Goal: Book appointment/travel/reservation

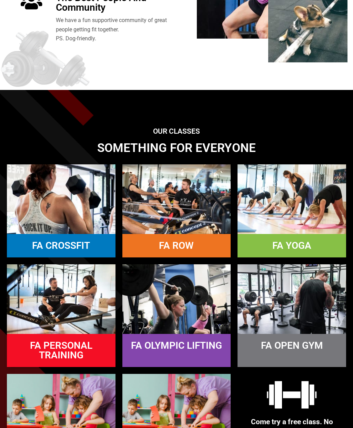
scroll to position [537, 0]
click at [42, 251] on link "FA CROSSFIT" at bounding box center [61, 245] width 58 height 11
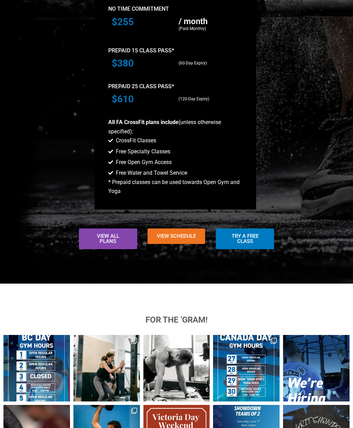
scroll to position [671, 0]
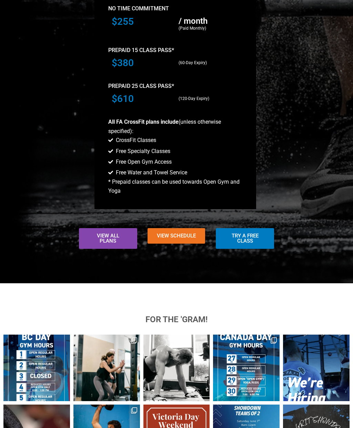
click at [174, 244] on link "View Schedule" at bounding box center [177, 237] width 58 height 16
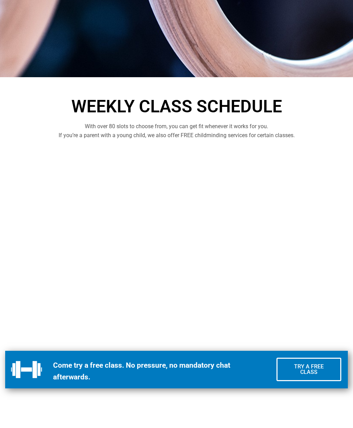
scroll to position [169, 0]
click at [32, 134] on div "Weekly Class Schedule With over 80 slots to choose from, you can get fit whenev…" at bounding box center [176, 118] width 353 height 49
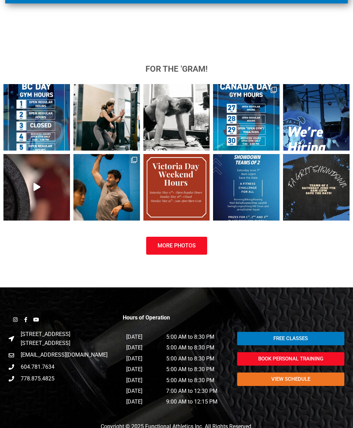
scroll to position [554, 0]
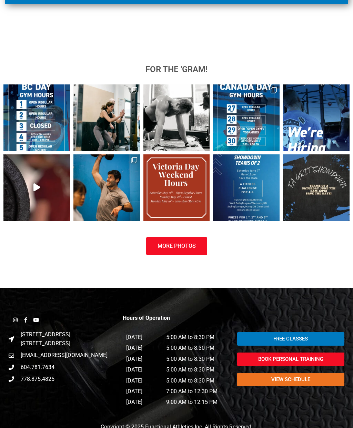
click at [262, 342] on span "Free Classes" at bounding box center [291, 339] width 91 height 5
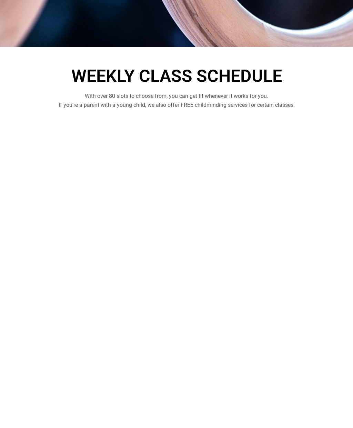
scroll to position [227, 0]
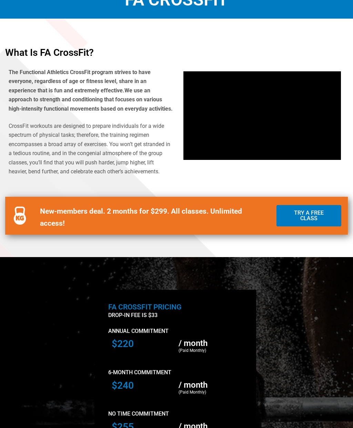
scroll to position [265, 0]
